Goal: Task Accomplishment & Management: Manage account settings

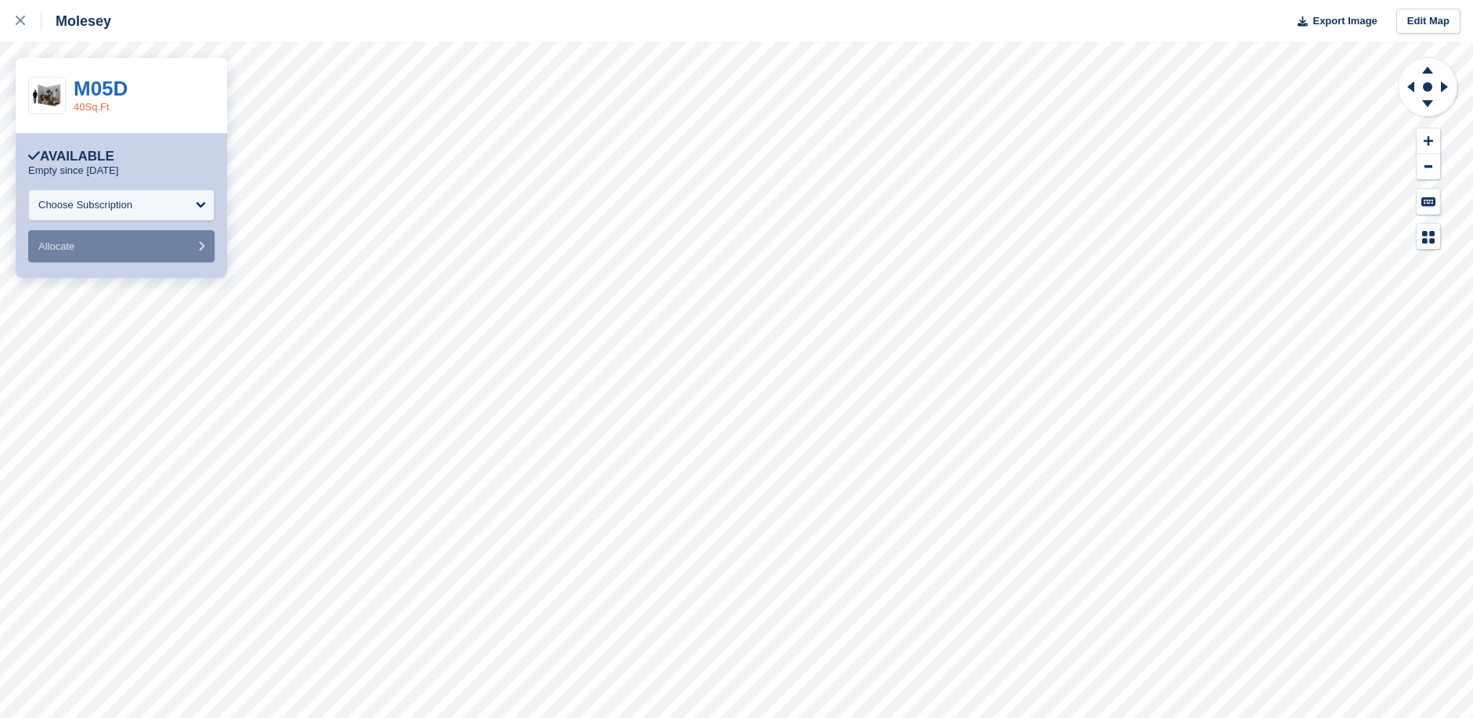
click at [87, 110] on link "40Sq.Ft" at bounding box center [92, 107] width 36 height 12
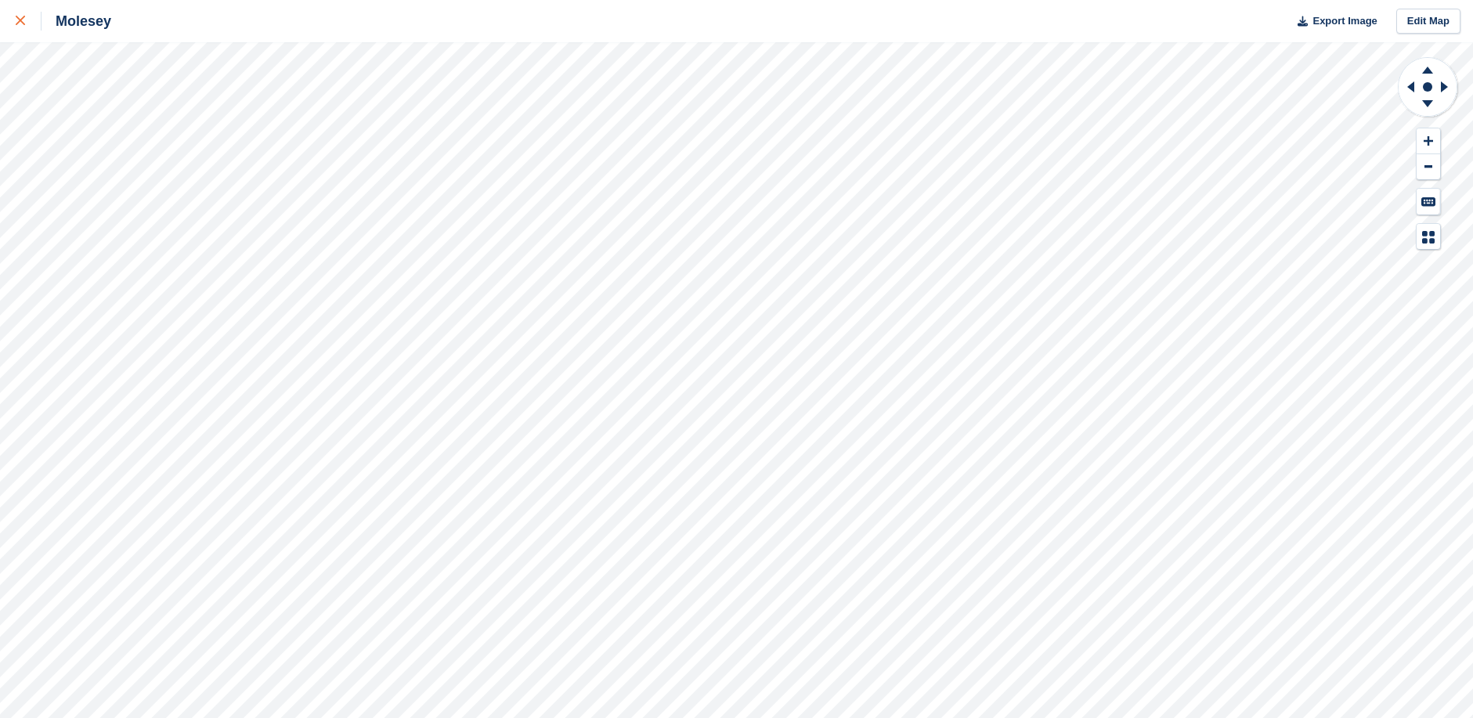
click at [18, 17] on icon at bounding box center [20, 20] width 9 height 9
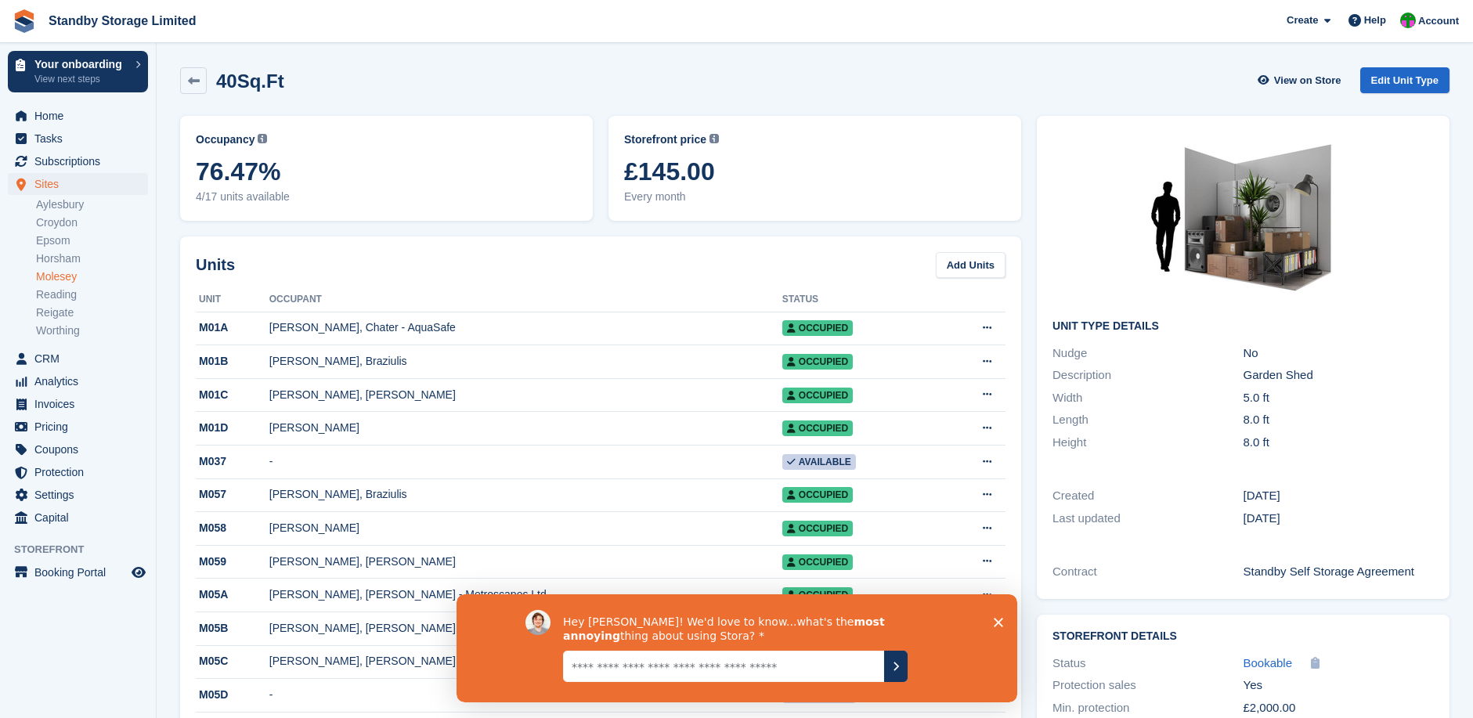
click at [996, 622] on icon "Close survey" at bounding box center [997, 621] width 9 height 9
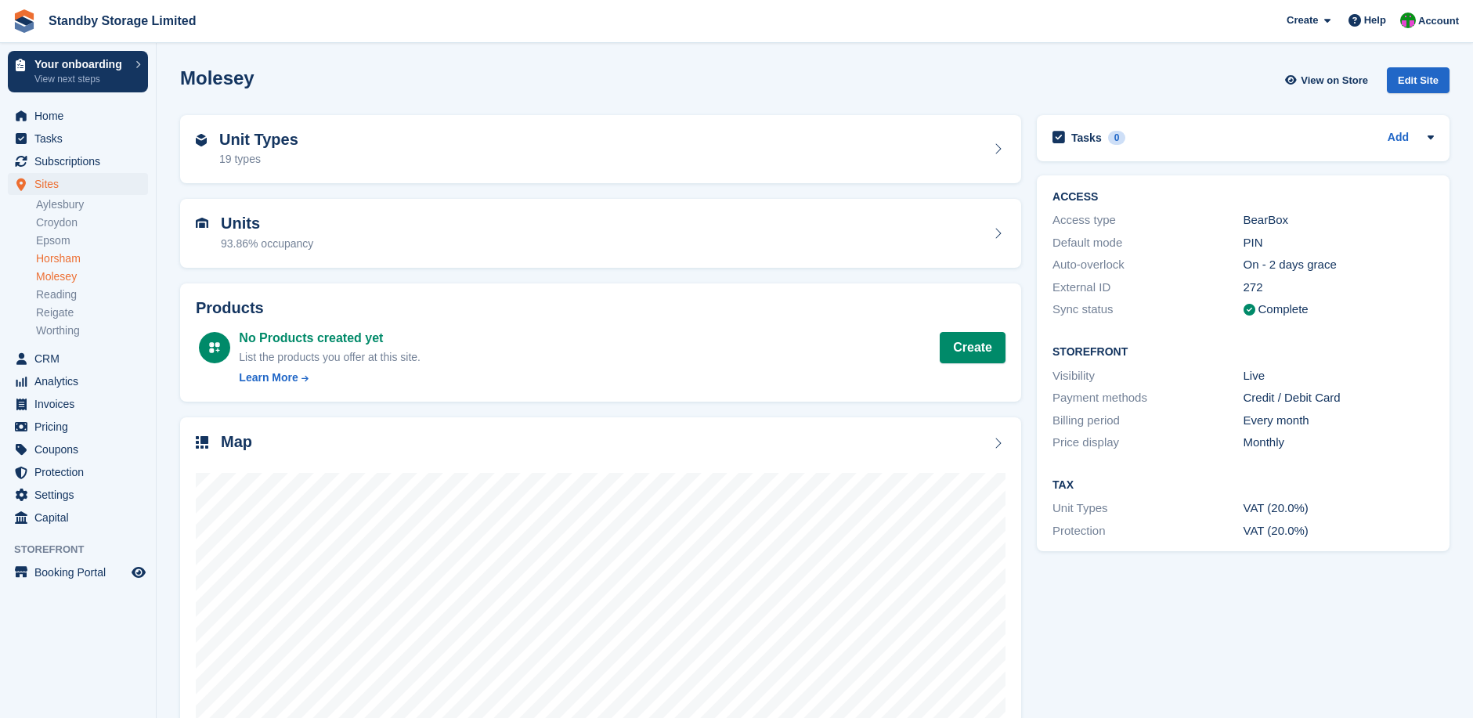
click at [60, 256] on link "Horsham" at bounding box center [92, 258] width 112 height 15
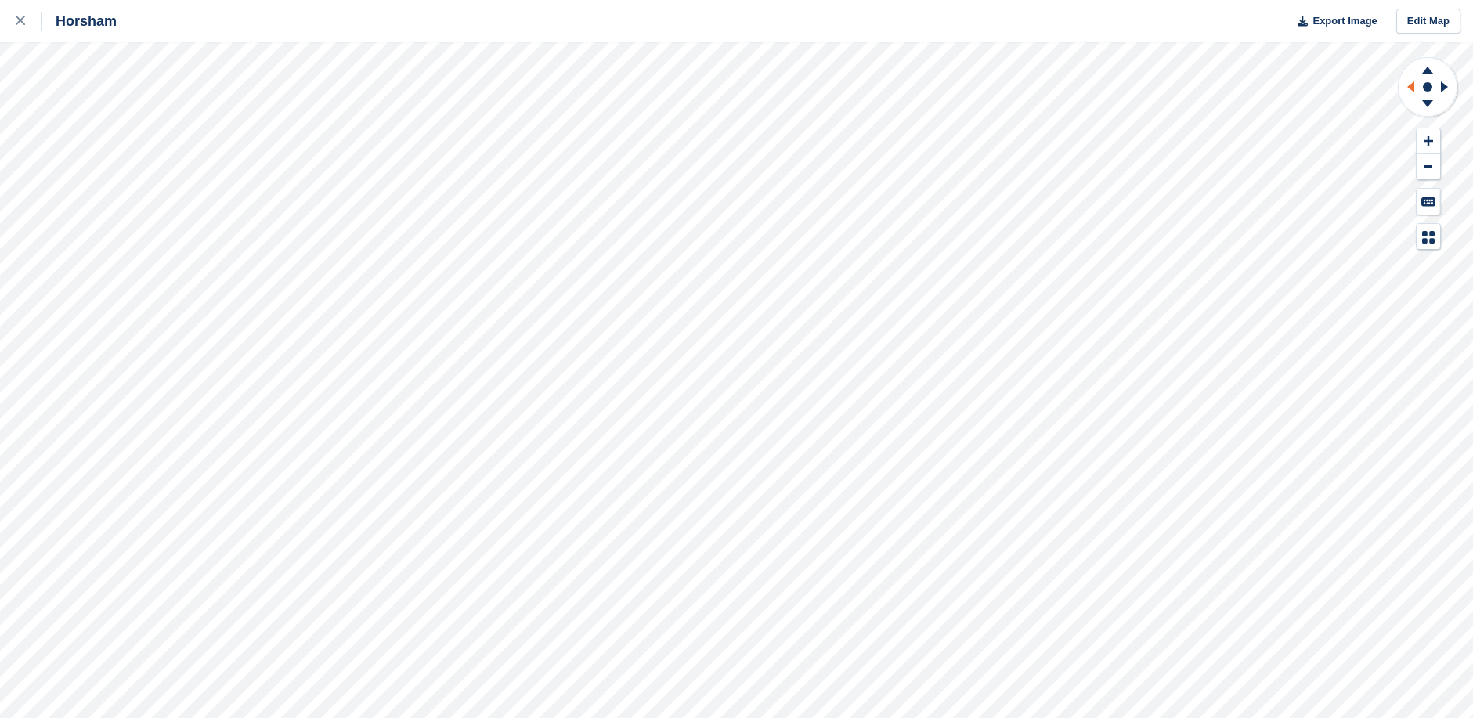
click at [1412, 85] on icon at bounding box center [1411, 86] width 7 height 11
click at [1446, 84] on icon at bounding box center [1447, 87] width 20 height 41
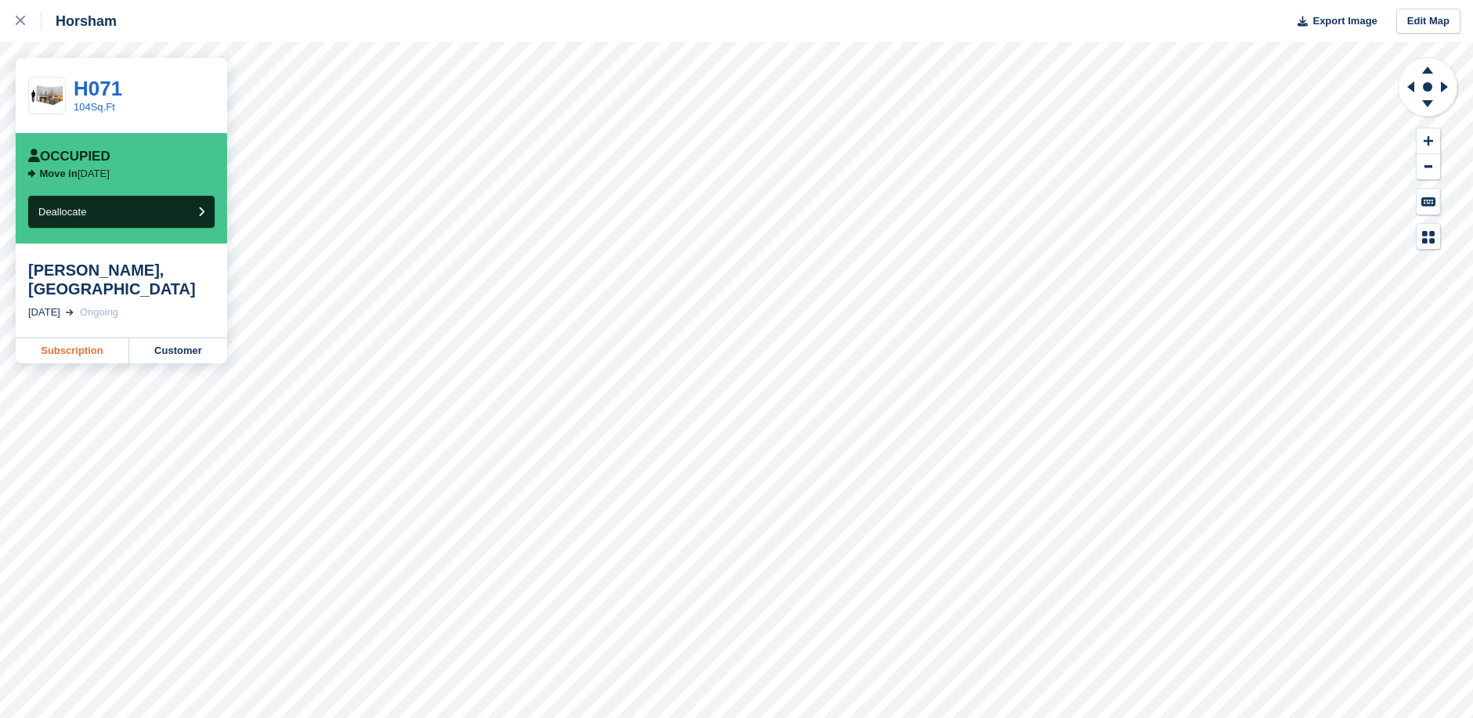
click at [81, 338] on link "Subscription" at bounding box center [73, 350] width 114 height 25
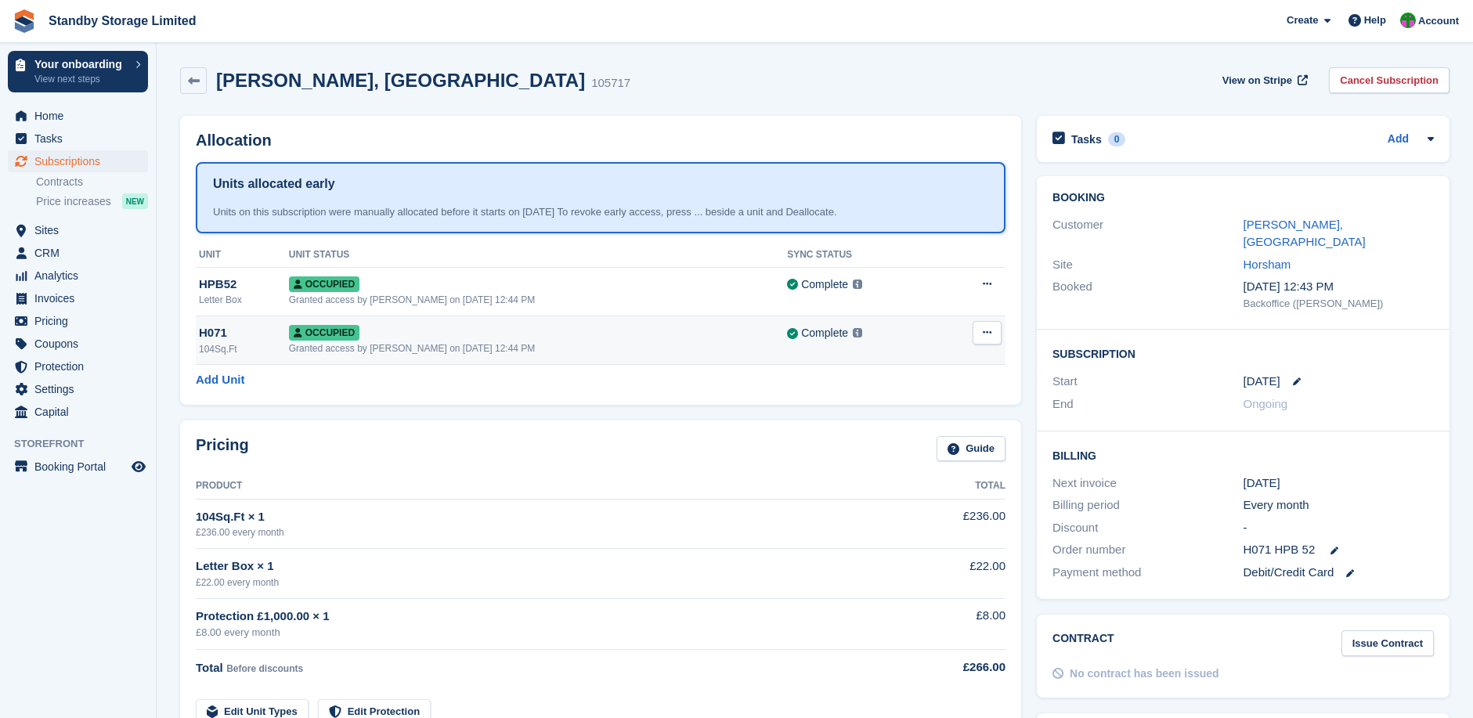
click at [656, 343] on div "Granted access by [PERSON_NAME] on [DATE] 12:44 PM" at bounding box center [538, 349] width 498 height 14
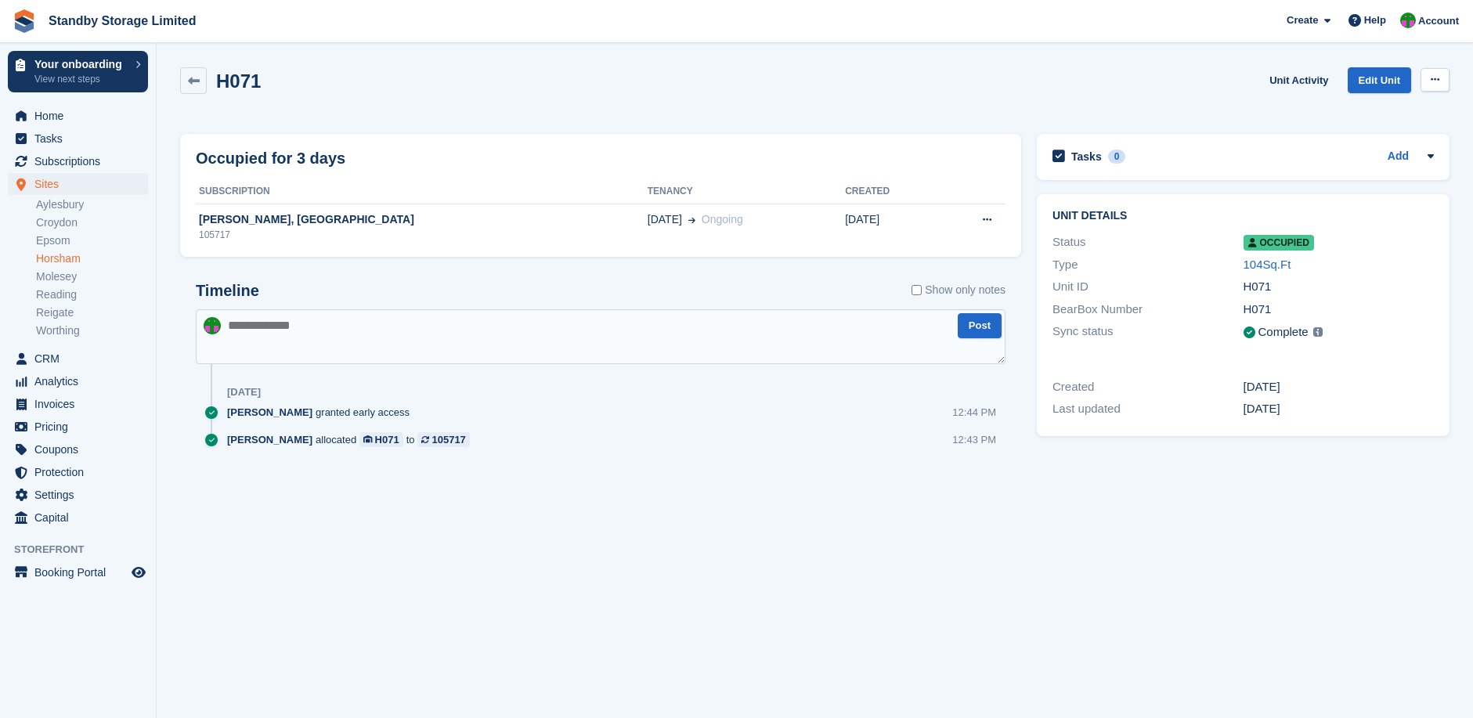
click at [1437, 74] on button at bounding box center [1435, 79] width 29 height 23
click at [1199, 92] on div "H071 Unit Activity Edit Unit Overlock Deallocate" at bounding box center [815, 89] width 1270 height 45
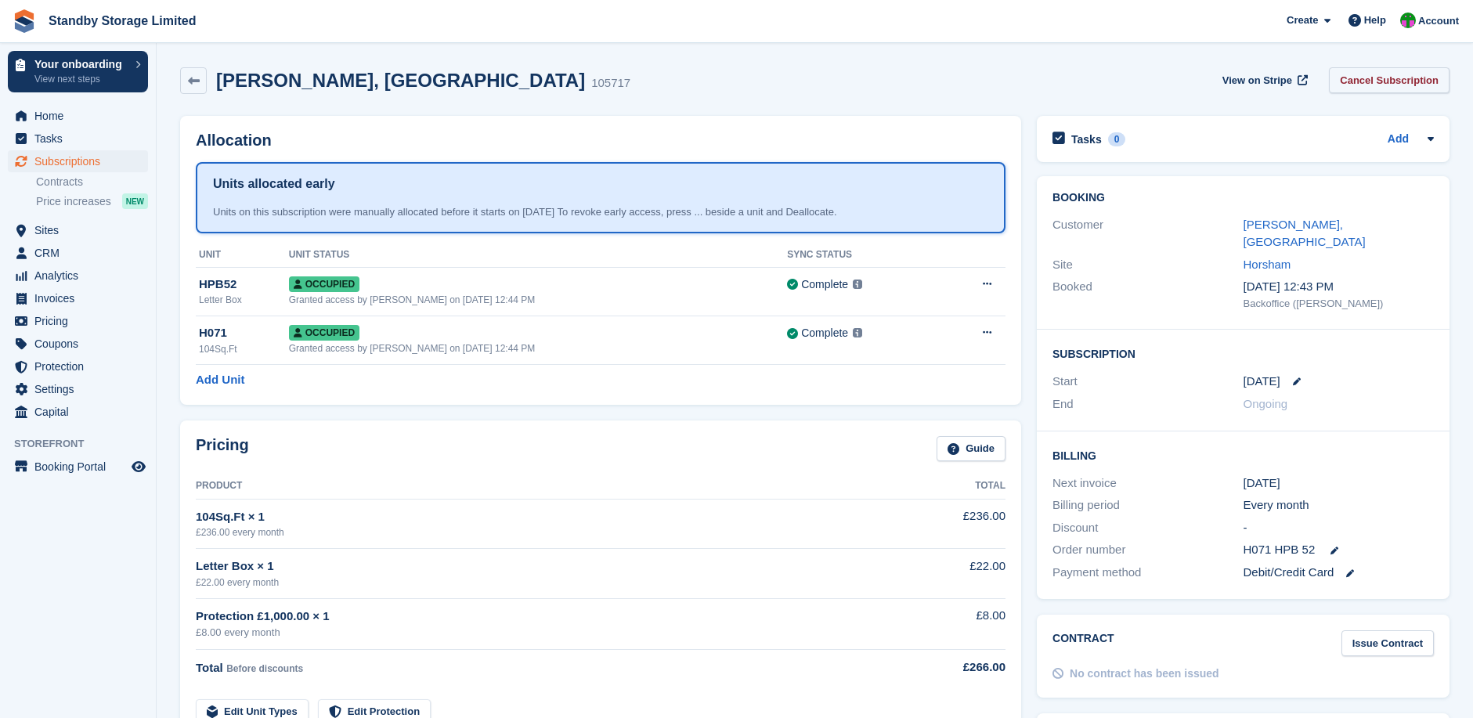
click at [1389, 81] on link "Cancel Subscription" at bounding box center [1389, 80] width 121 height 26
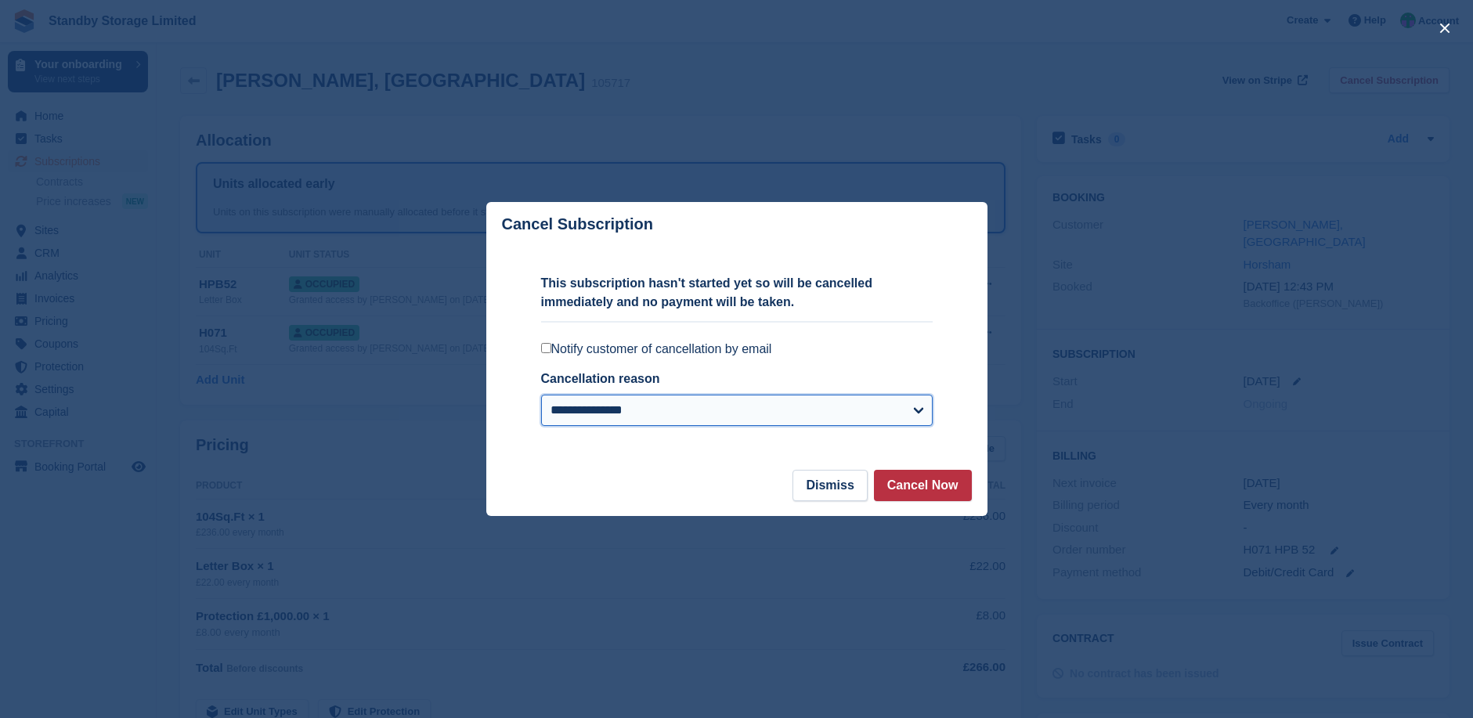
click at [917, 413] on select "**********" at bounding box center [737, 410] width 392 height 31
click at [955, 398] on form "**********" at bounding box center [736, 358] width 501 height 223
click at [938, 488] on button "Cancel Now" at bounding box center [923, 485] width 98 height 31
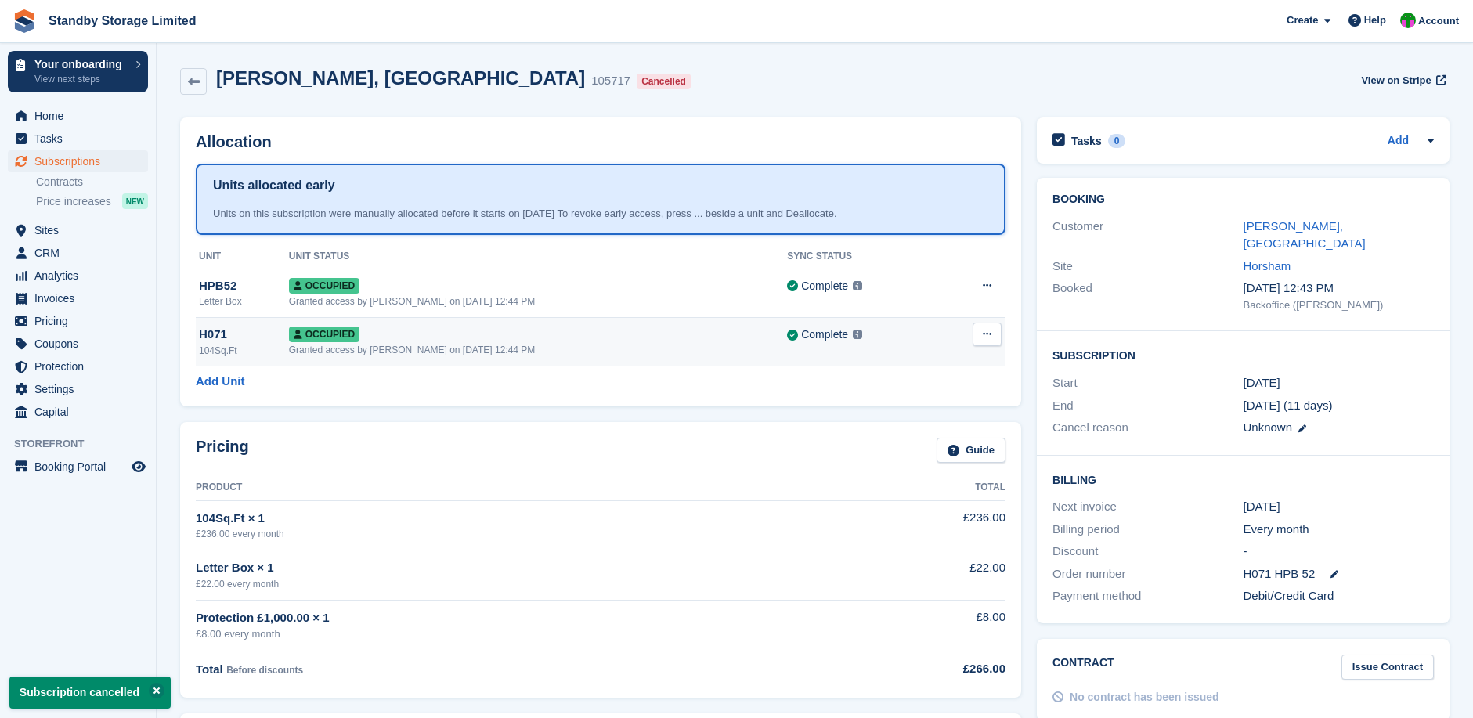
click at [990, 334] on icon at bounding box center [987, 334] width 9 height 10
click at [568, 406] on div "Allocation Units allocated early Units on this subscription were manually alloc…" at bounding box center [600, 261] width 841 height 289
click at [980, 334] on button at bounding box center [987, 334] width 29 height 23
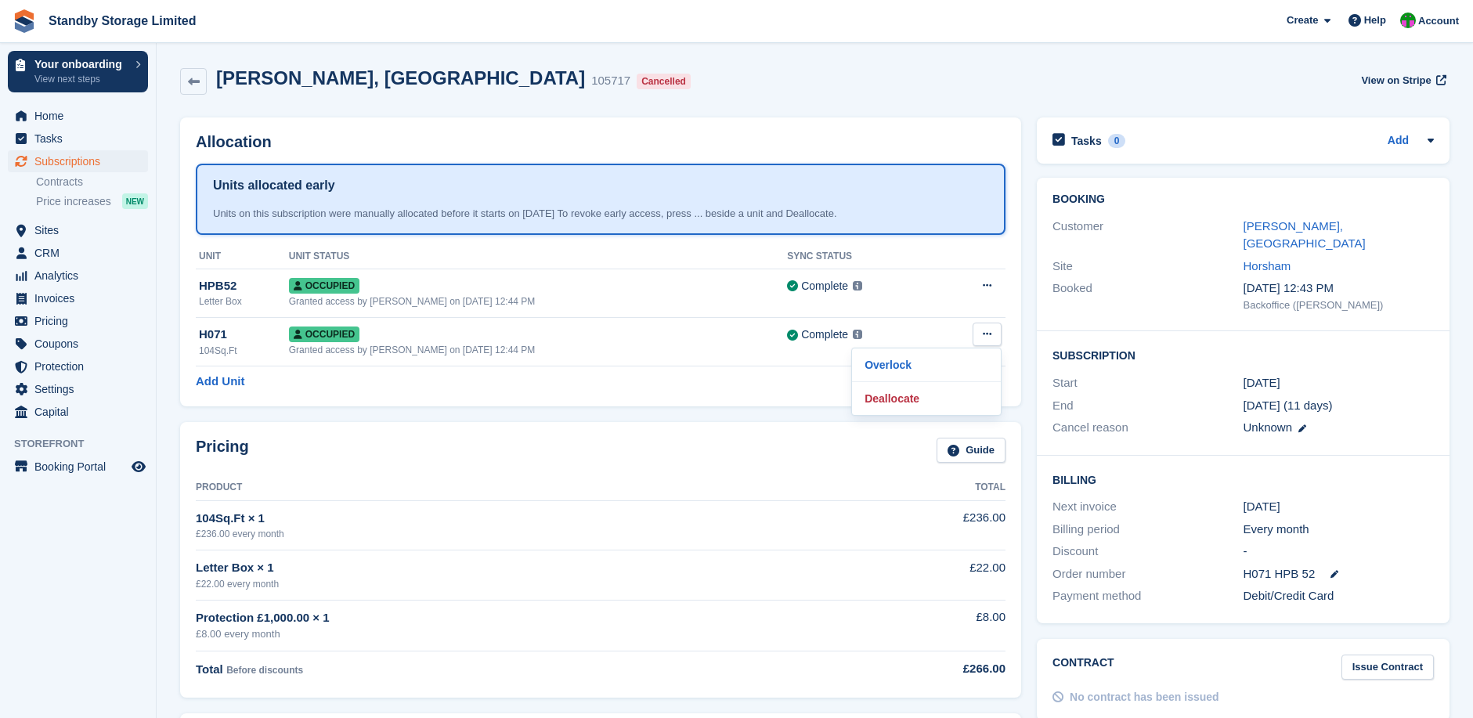
click at [569, 411] on div "Allocation Units allocated early Units on this subscription were manually alloc…" at bounding box center [600, 262] width 857 height 305
